Goal: Share content

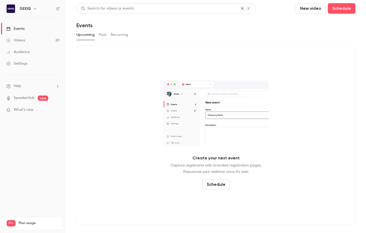
click at [101, 34] on button "Past" at bounding box center [103, 35] width 8 height 8
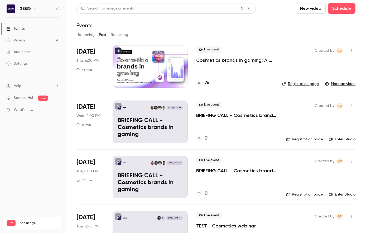
click at [250, 59] on p "Cosmetics brands in gaming: A conversation with essence cosmetics" at bounding box center [234, 60] width 77 height 6
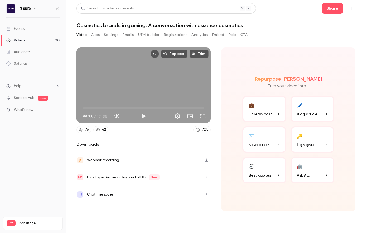
click at [350, 7] on icon "Top Bar Actions" at bounding box center [351, 9] width 4 height 4
click at [333, 9] on div at bounding box center [183, 116] width 366 height 233
click at [325, 8] on button "Share" at bounding box center [332, 8] width 21 height 11
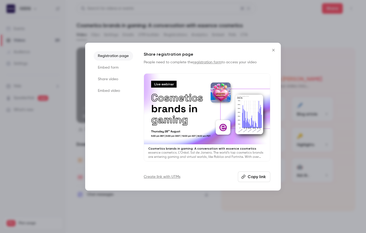
click at [245, 174] on button "Copy link" at bounding box center [254, 176] width 32 height 11
click at [181, 35] on div at bounding box center [183, 116] width 366 height 233
click at [181, 35] on button "Registrations" at bounding box center [175, 35] width 23 height 8
